Goal: Share content

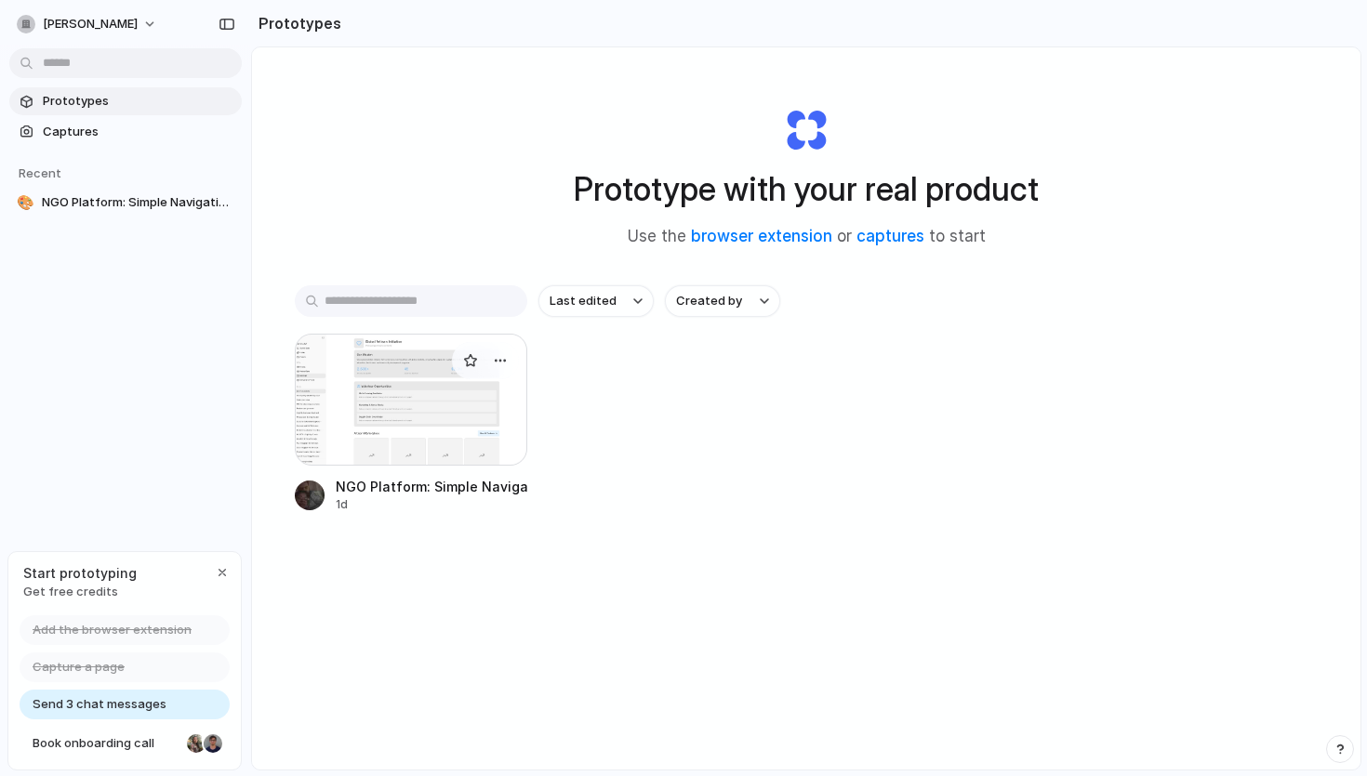
click at [421, 402] on div at bounding box center [411, 400] width 232 height 132
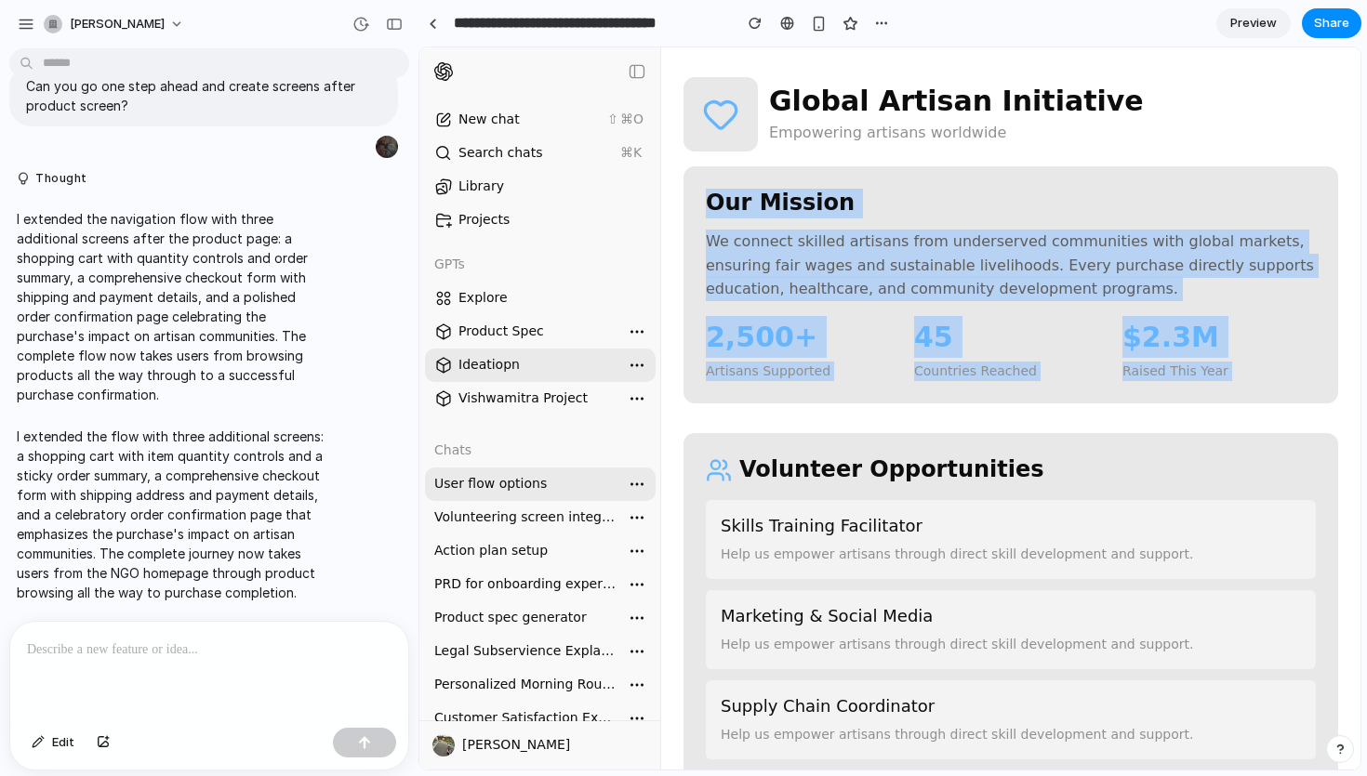
drag, startPoint x: 710, startPoint y: 206, endPoint x: 1311, endPoint y: 399, distance: 630.8
click at [1312, 402] on div "Our Mission We connect skilled artisans from underserved communities with globa…" at bounding box center [1010, 284] width 655 height 237
click at [1311, 399] on div "Our Mission We connect skilled artisans from underserved communities with globa…" at bounding box center [1010, 284] width 655 height 237
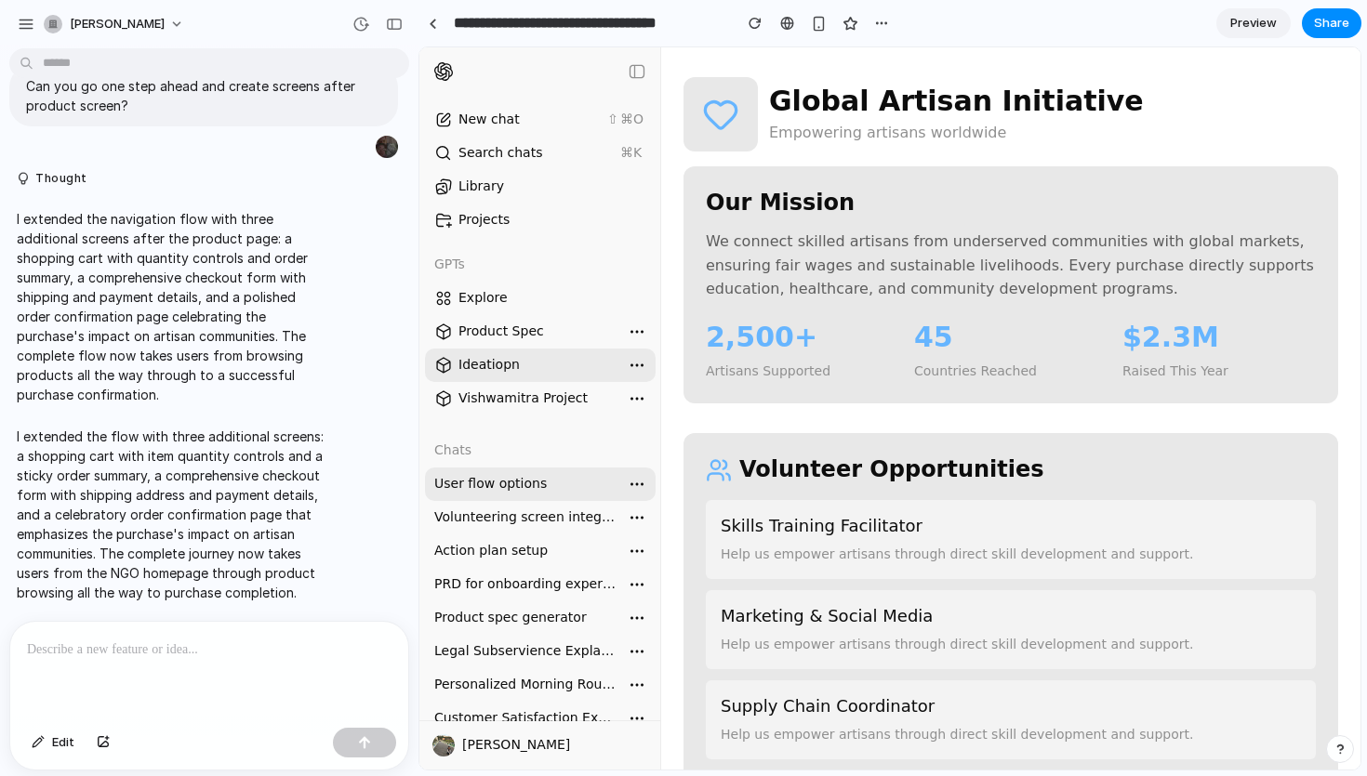
click at [1273, 21] on span "Preview" at bounding box center [1253, 23] width 46 height 19
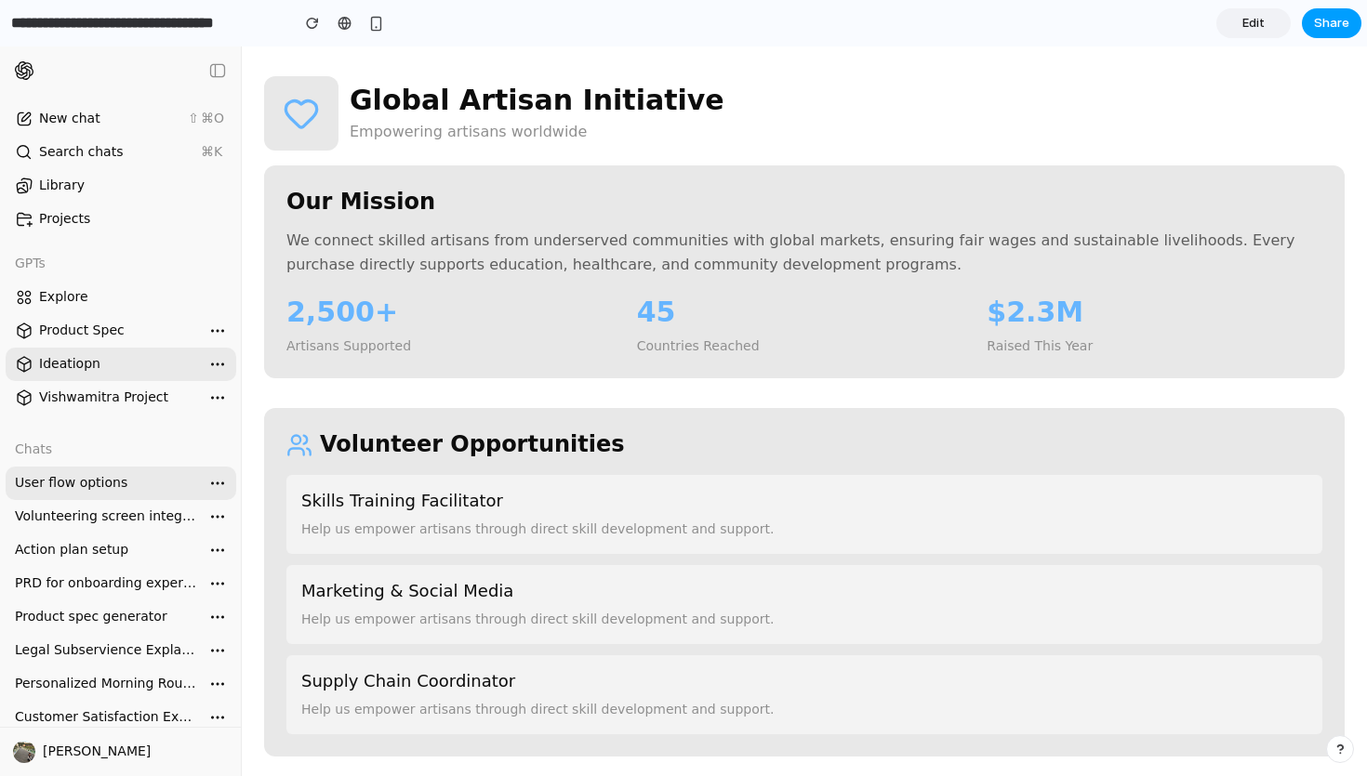
click at [1344, 20] on span "Share" at bounding box center [1331, 23] width 35 height 19
click at [1293, 204] on span "Copy link" at bounding box center [1300, 199] width 53 height 19
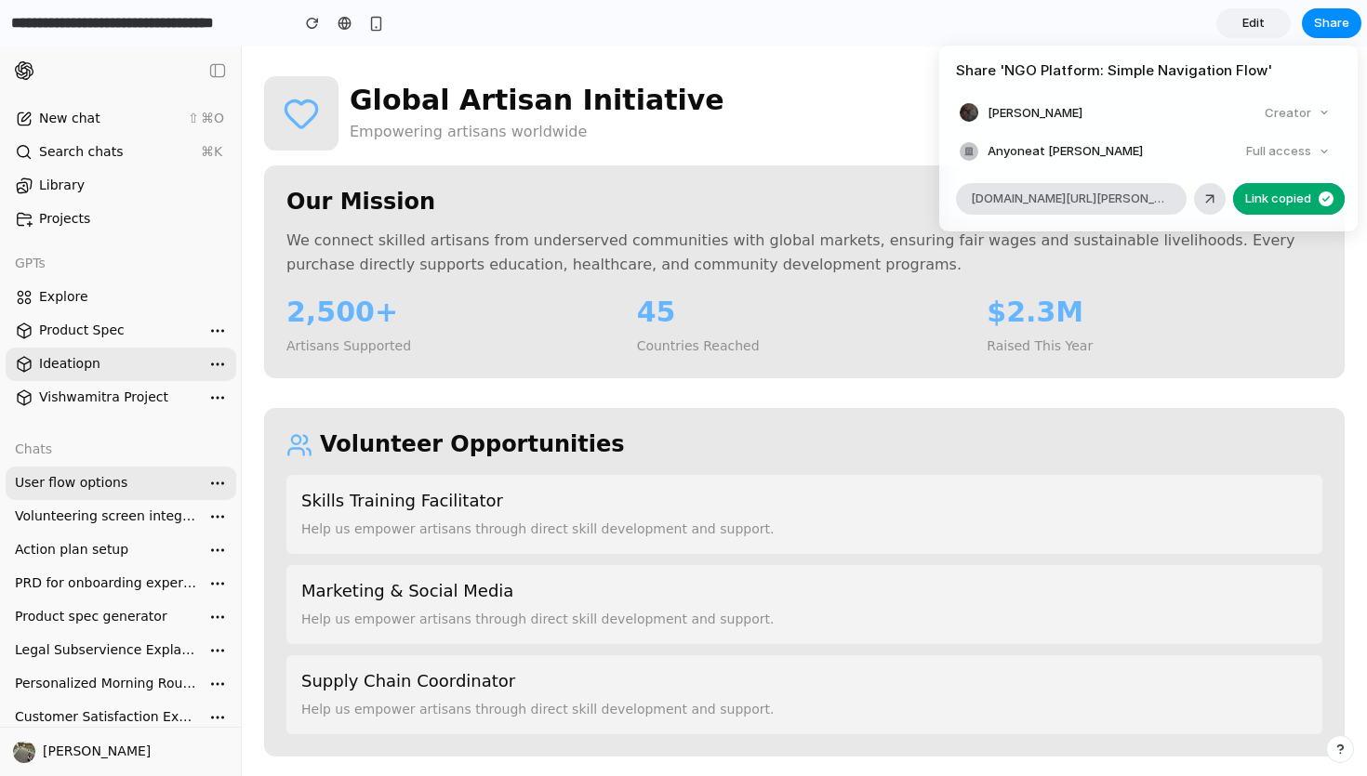
click at [736, 189] on div "Share ' NGO Platform: Simple Navigation Flow ' Arshu Anuj Creator Anyone at [PE…" at bounding box center [683, 388] width 1367 height 776
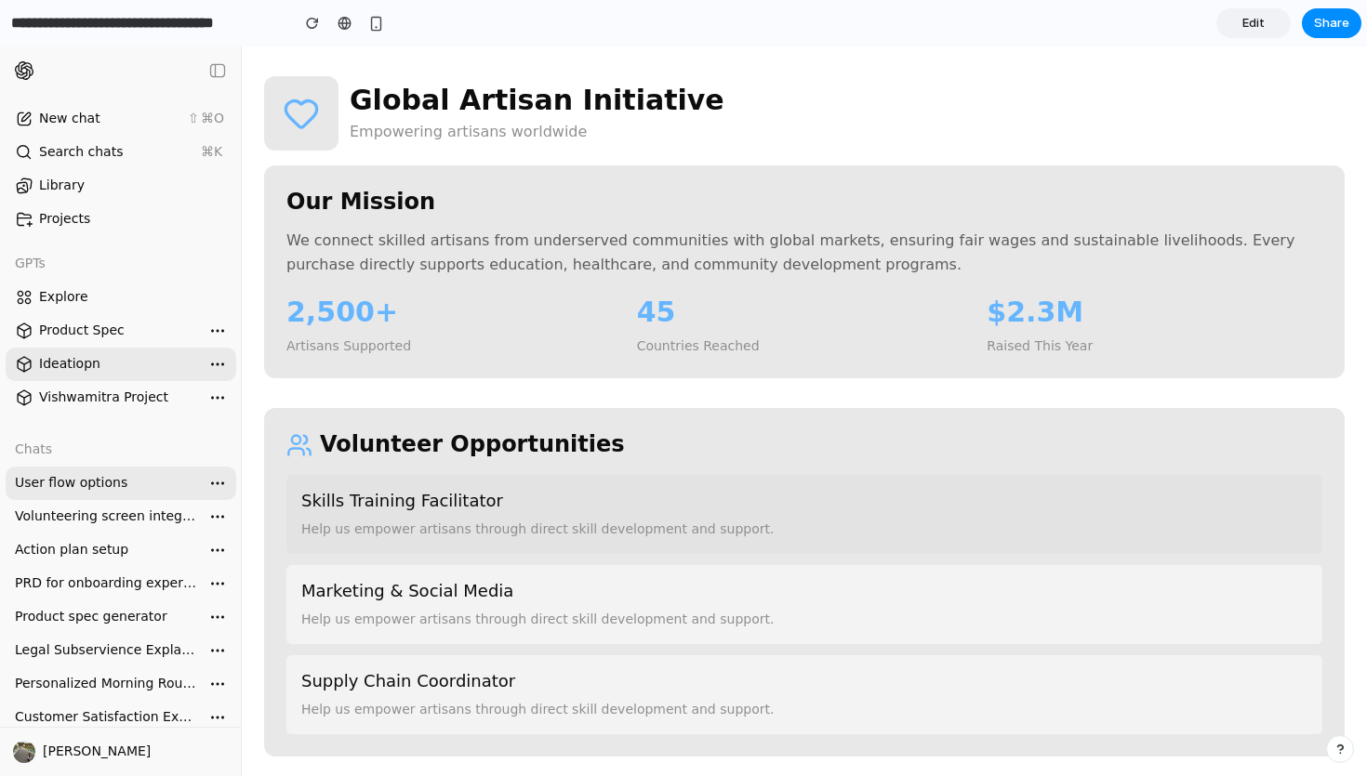
click at [526, 537] on p "Help us empower artisans through direct skill development and support." at bounding box center [804, 530] width 1006 height 20
click at [585, 503] on h3 "Skills Training Facilitator" at bounding box center [804, 501] width 1006 height 22
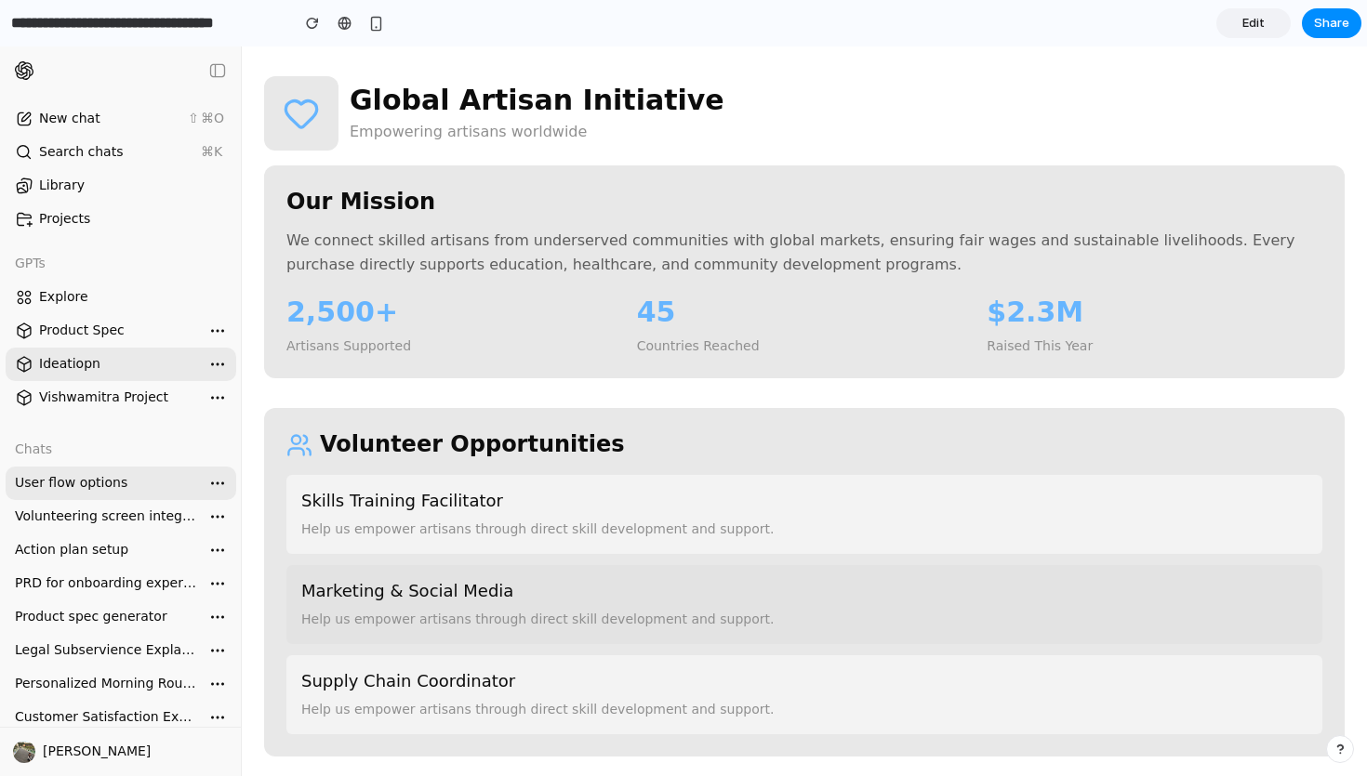
click at [561, 594] on h3 "Marketing & Social Media" at bounding box center [804, 591] width 1006 height 22
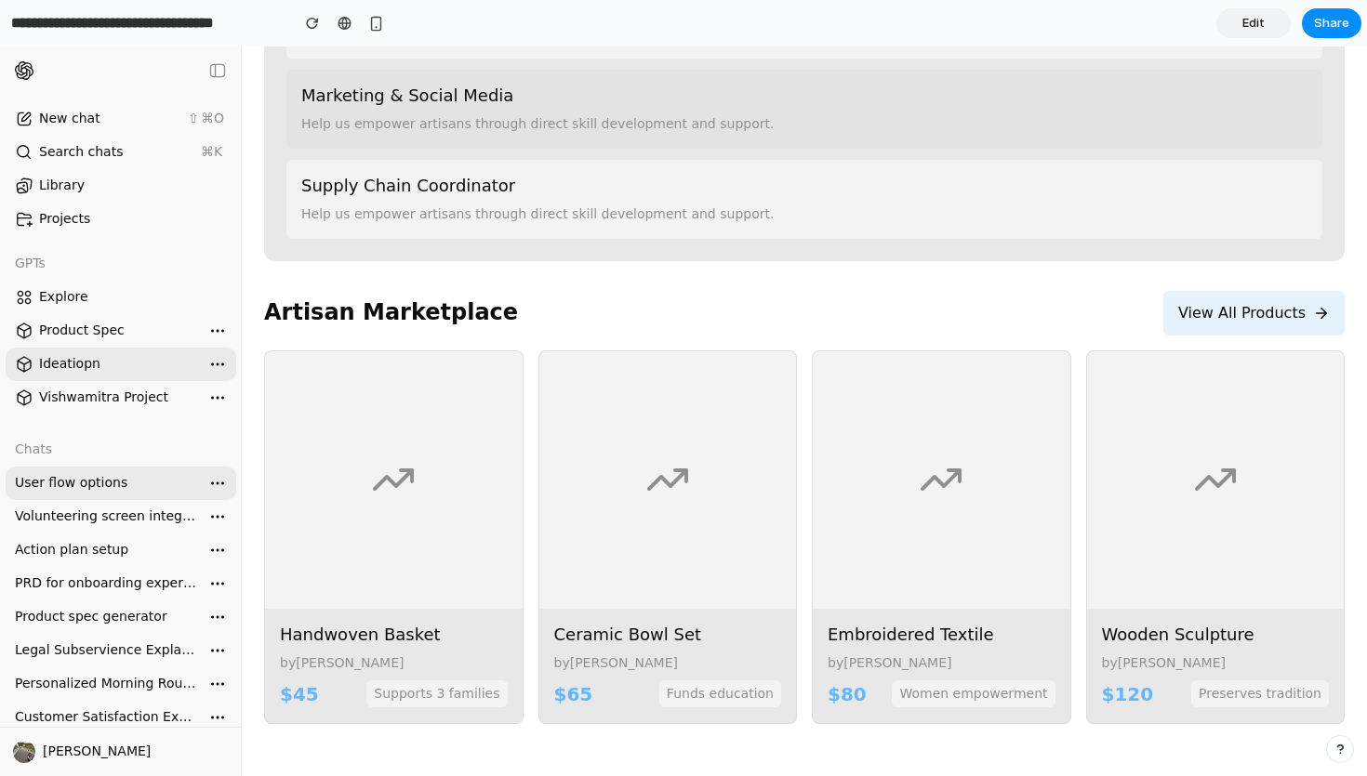
scroll to position [517, 0]
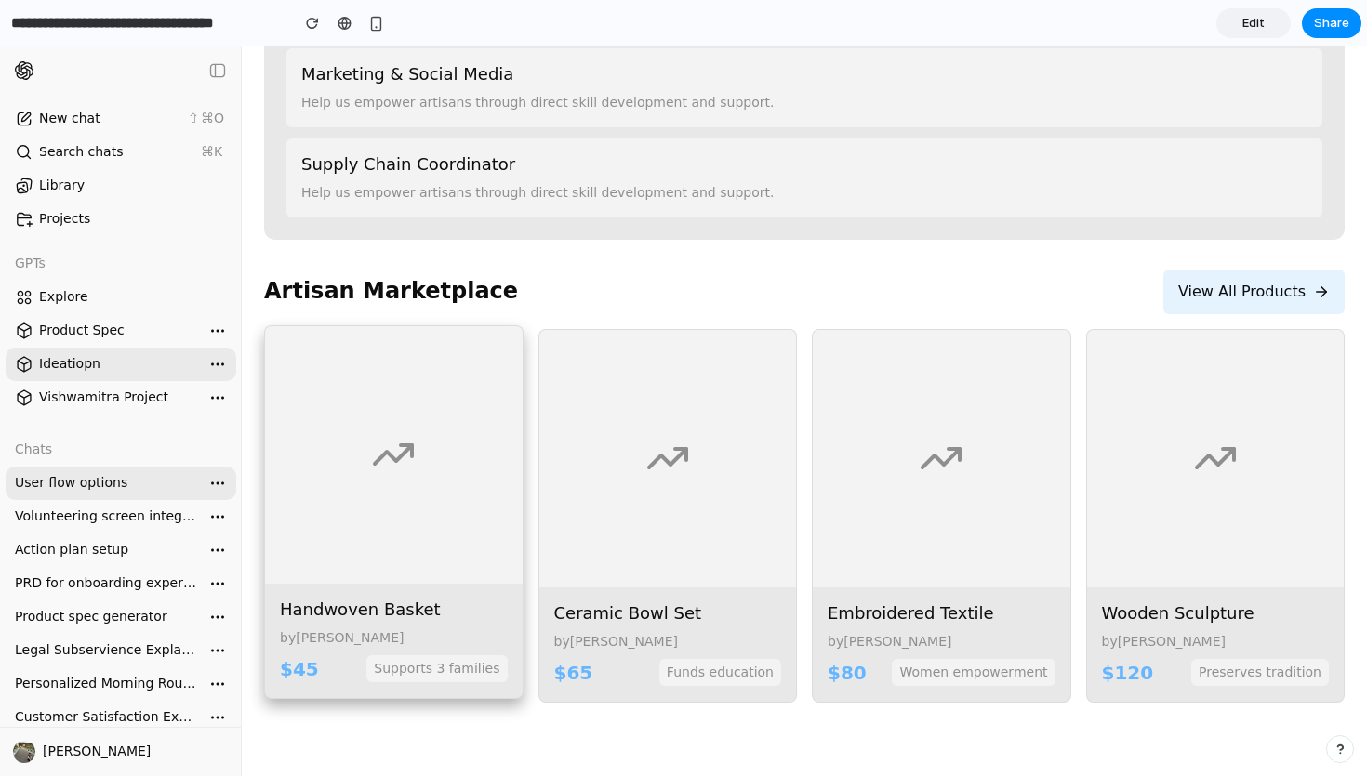
click at [460, 674] on span "Supports 3 families" at bounding box center [436, 669] width 140 height 27
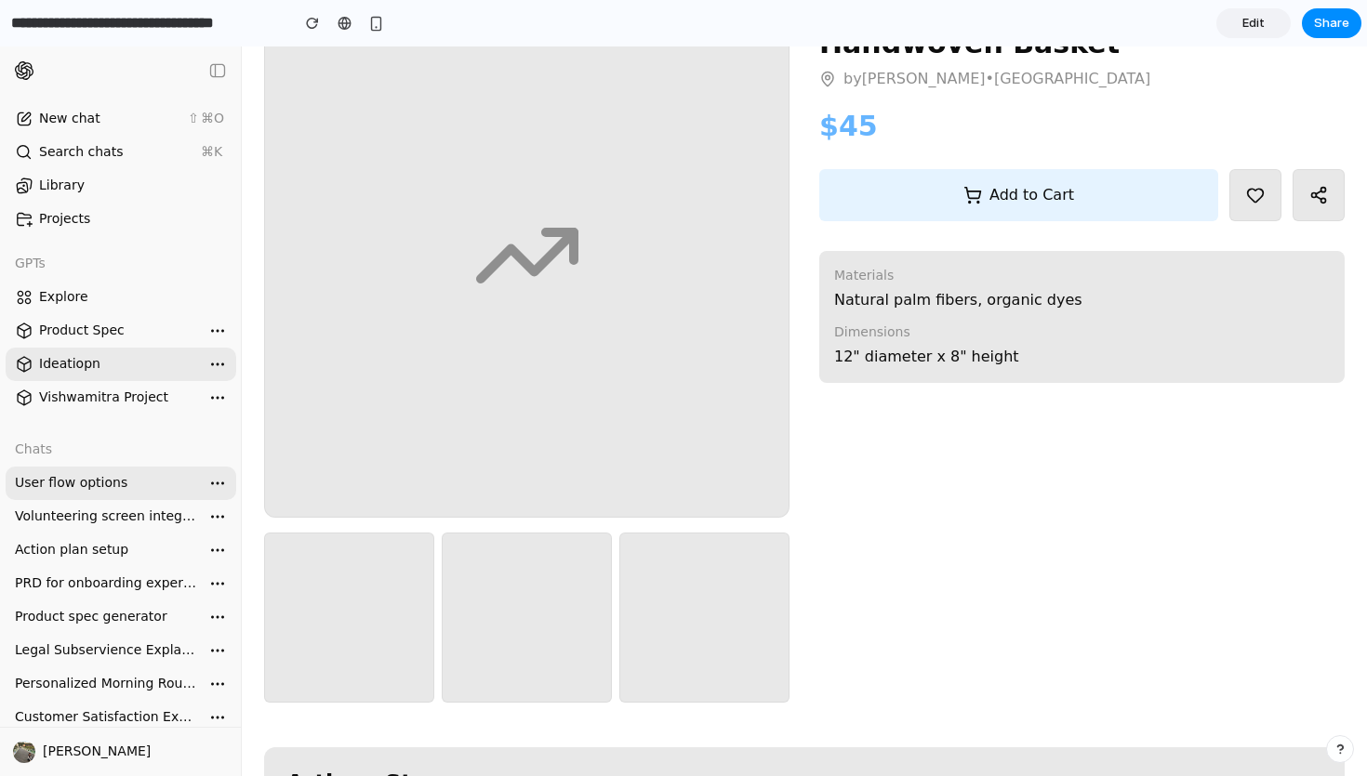
scroll to position [420, 0]
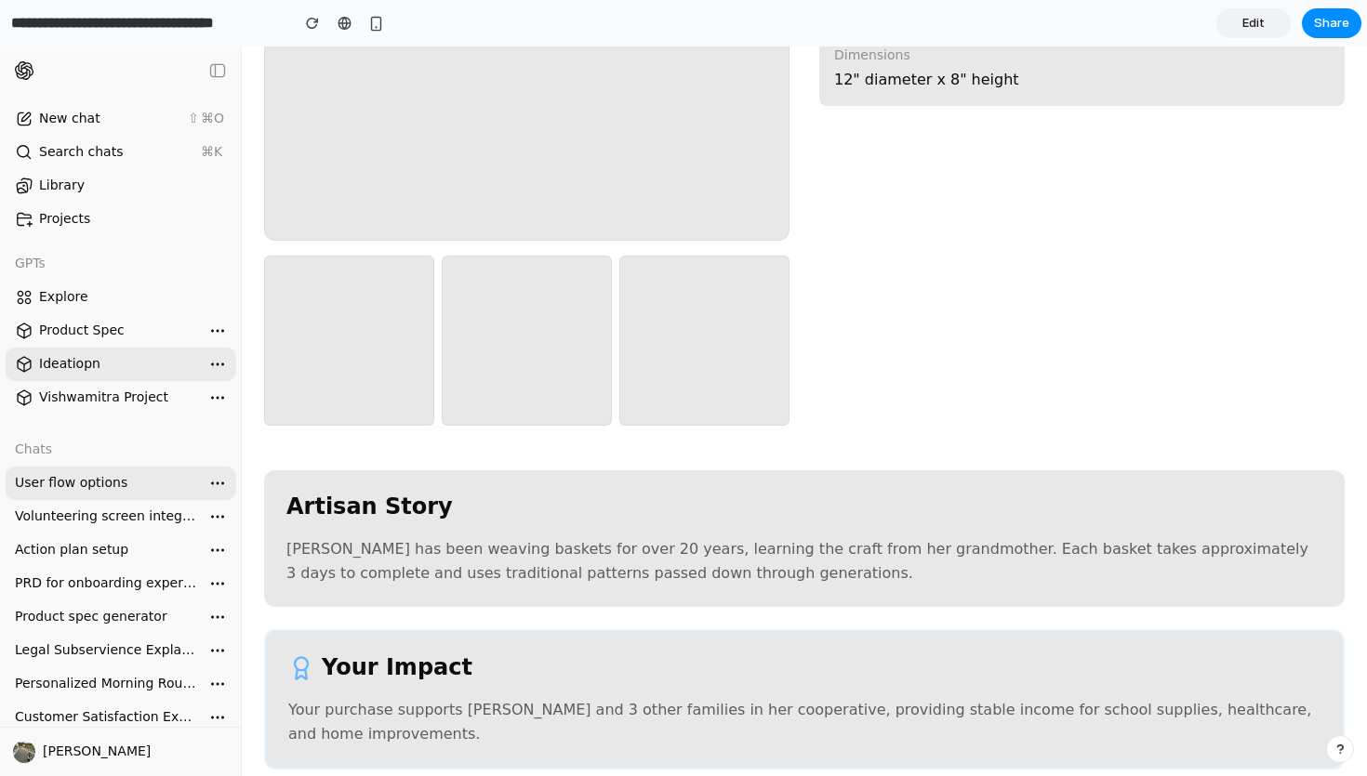
click at [670, 707] on p "Your purchase supports [PERSON_NAME] and 3 other families in her cooperative, p…" at bounding box center [804, 721] width 1032 height 47
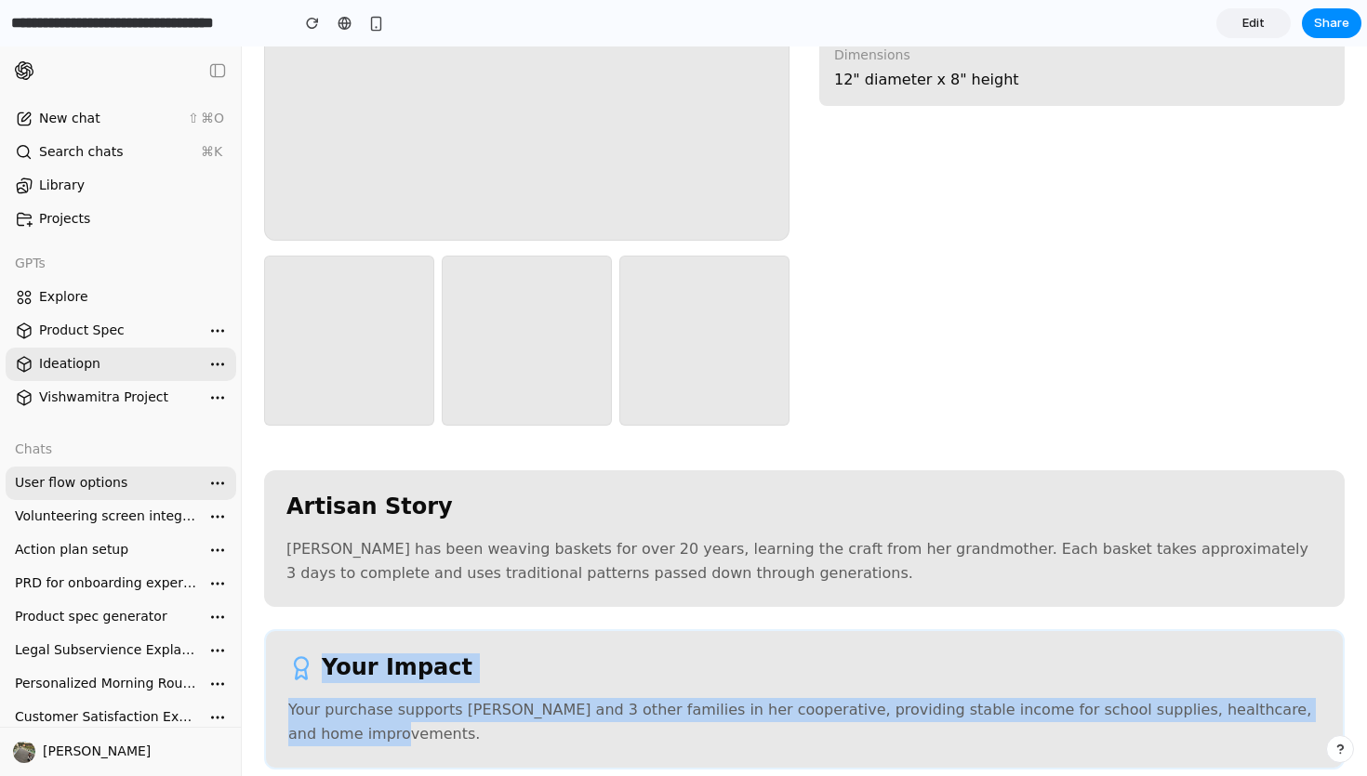
drag, startPoint x: 321, startPoint y: 666, endPoint x: 701, endPoint y: 737, distance: 387.0
click at [701, 737] on div "Your Impact Your purchase supports [PERSON_NAME] and 3 other families in her co…" at bounding box center [804, 700] width 1081 height 140
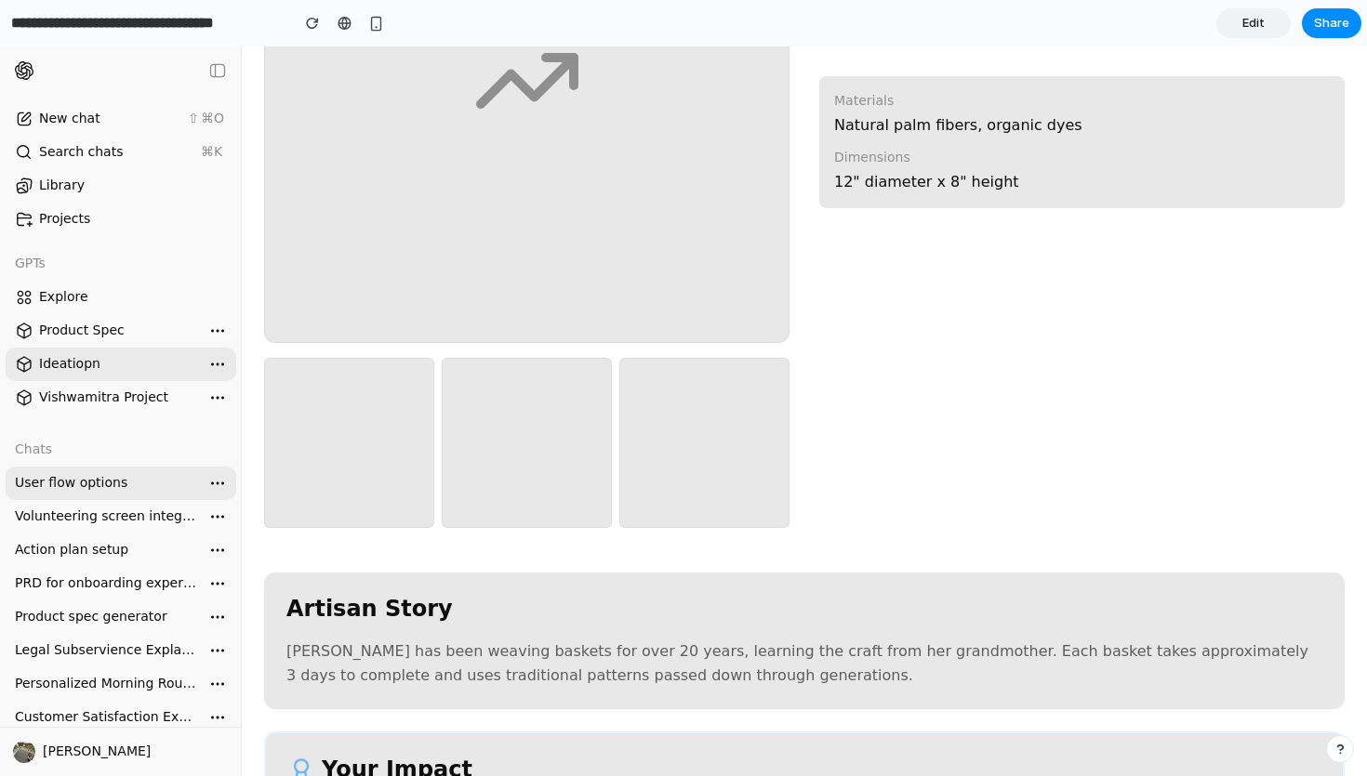
scroll to position [0, 0]
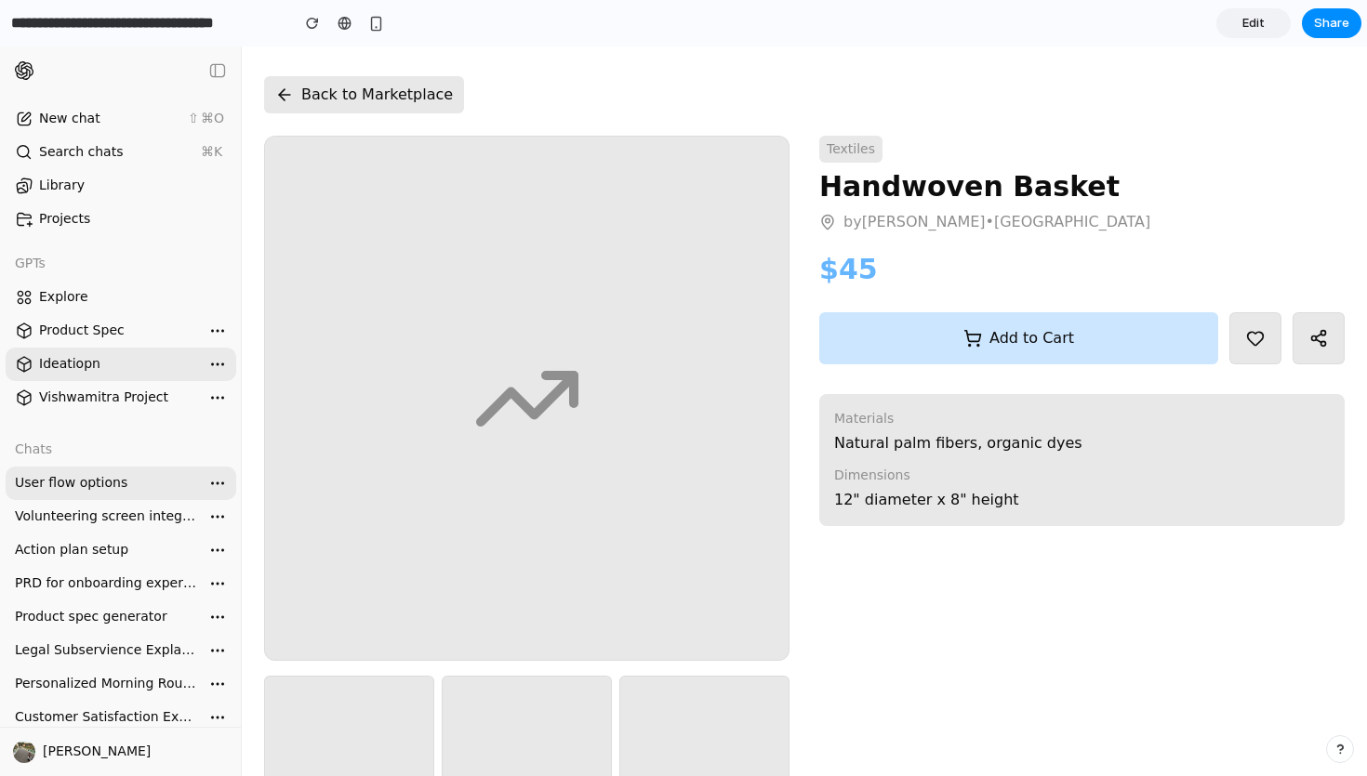
click at [1034, 337] on button "Add to Cart" at bounding box center [1018, 338] width 399 height 52
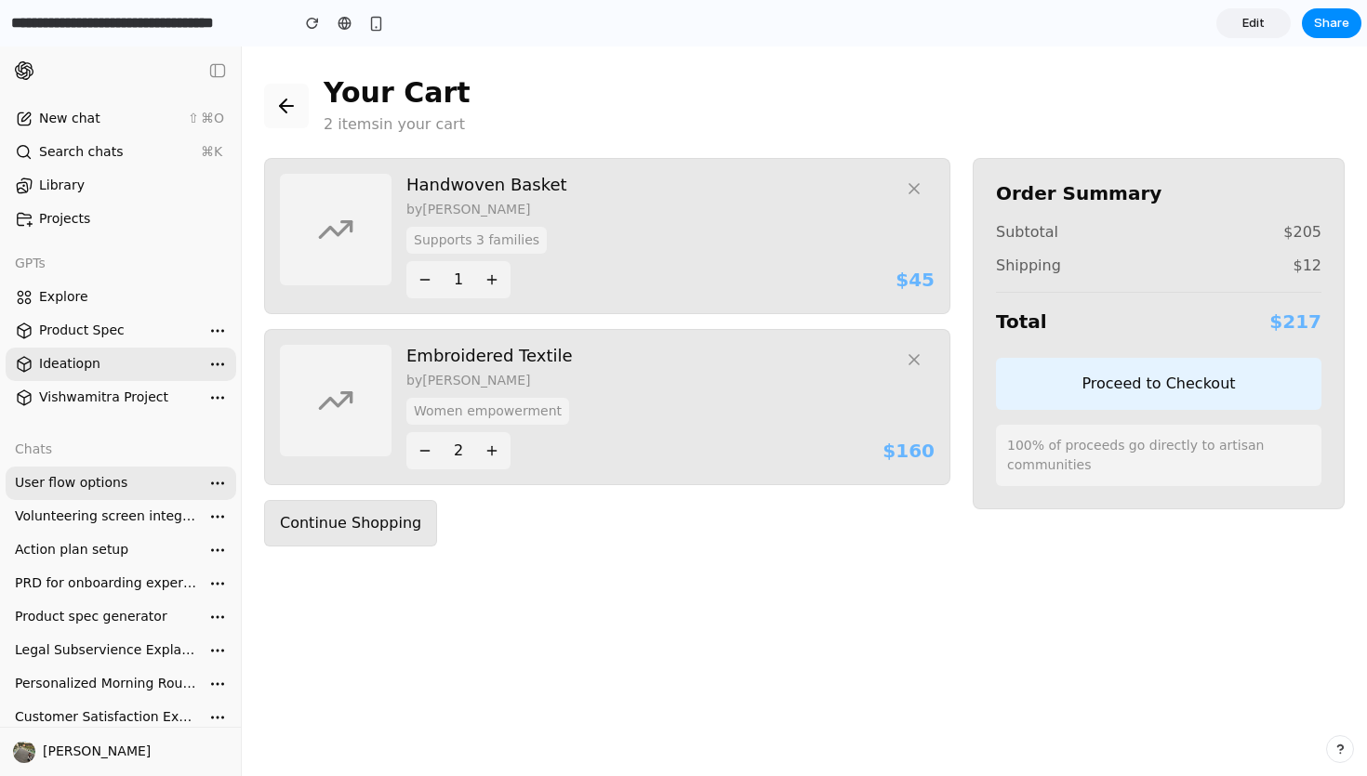
click at [284, 103] on icon at bounding box center [286, 106] width 22 height 22
